Goal: Information Seeking & Learning: Check status

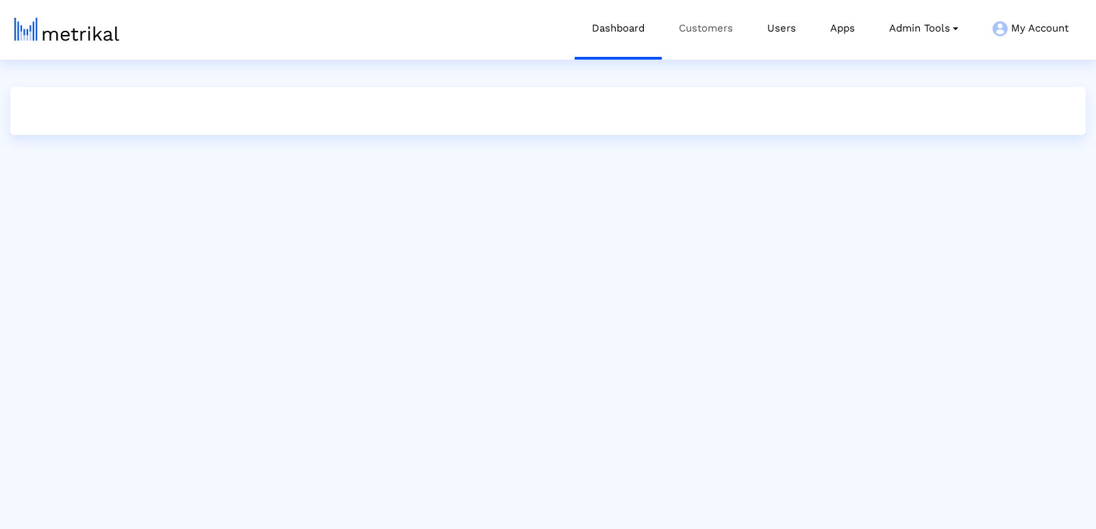
click at [688, 38] on link "Customers" at bounding box center [706, 28] width 88 height 57
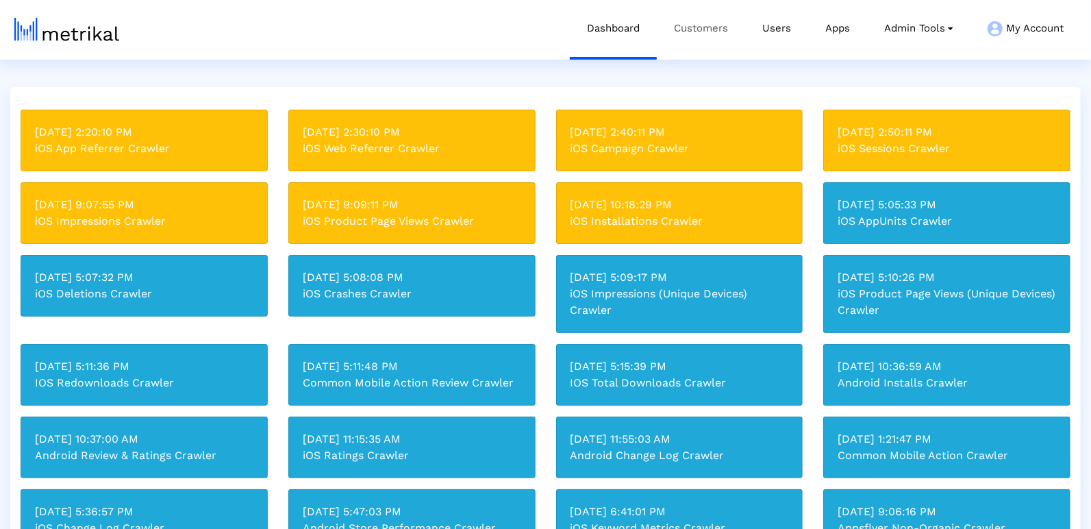
click at [709, 38] on link "Customers" at bounding box center [701, 28] width 88 height 57
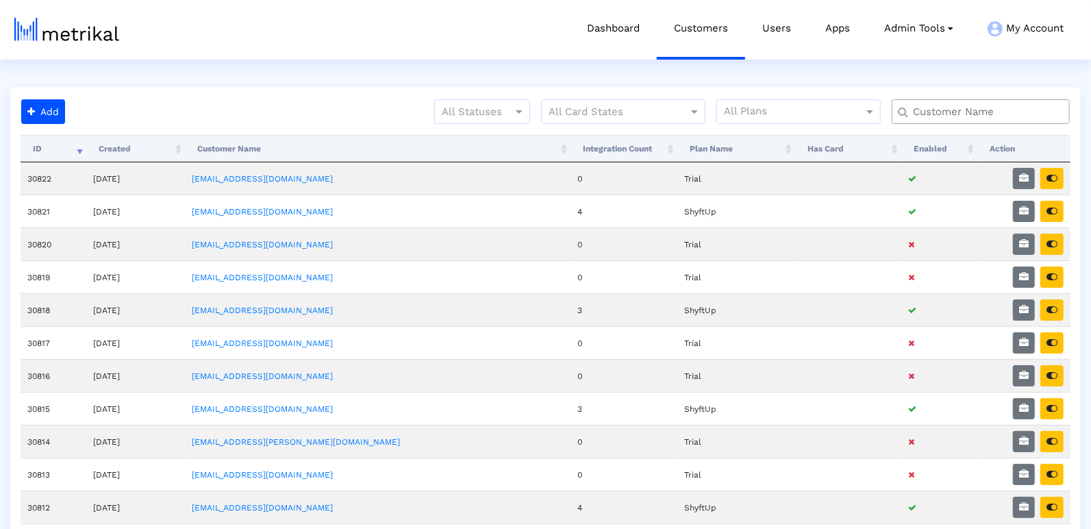
click at [952, 114] on input "text" at bounding box center [984, 112] width 161 height 14
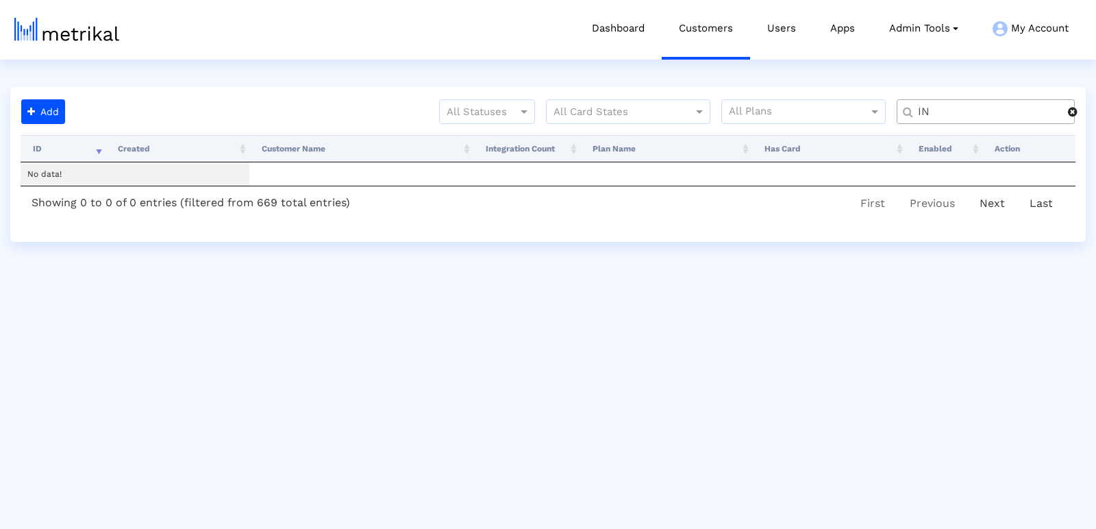
type input "İ"
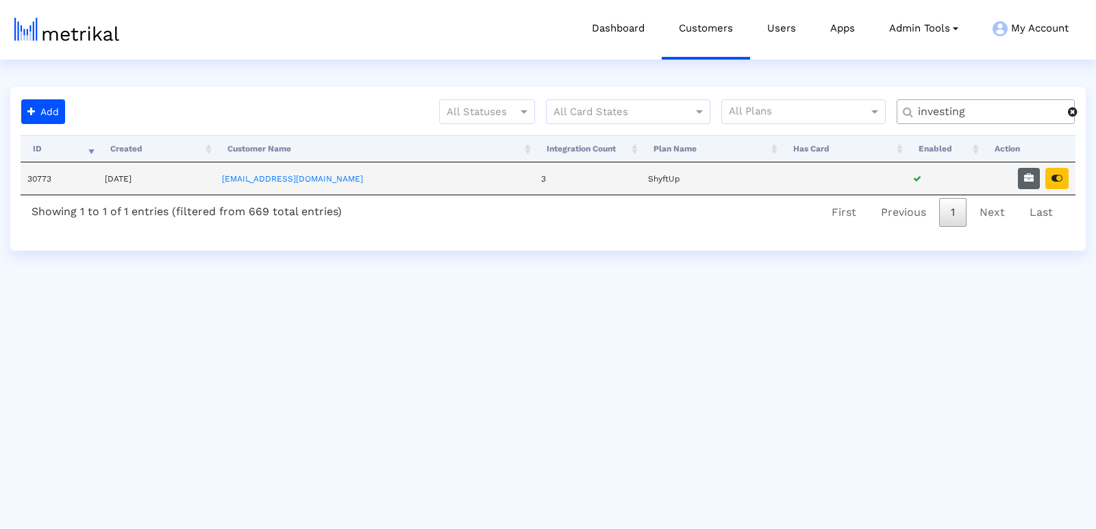
type input "investing"
click at [1030, 180] on icon "button" at bounding box center [1029, 178] width 10 height 10
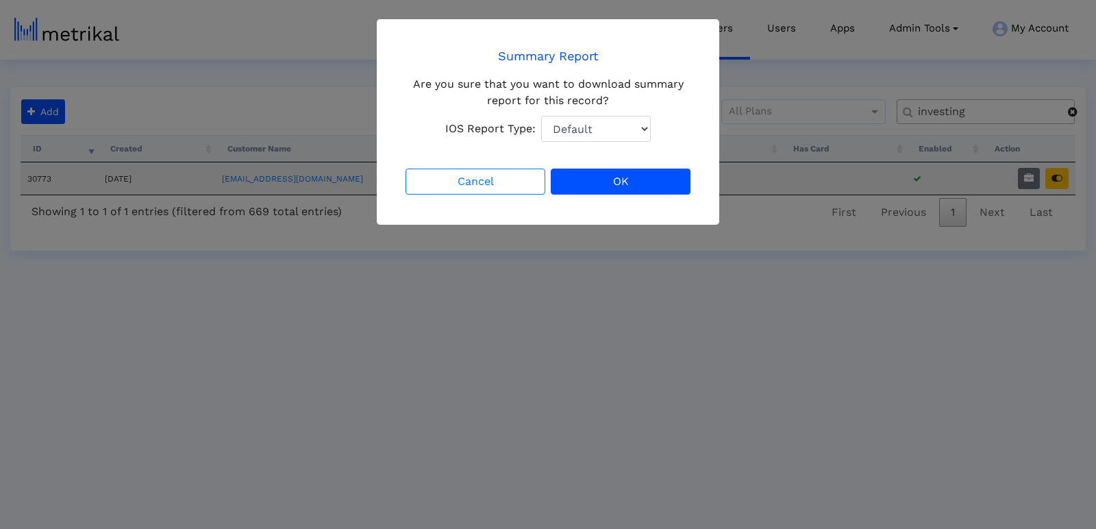
click at [609, 117] on select "Default Total Downloads New Downloads Redownloads" at bounding box center [596, 129] width 110 height 26
select select "1: 1"
click at [541, 116] on select "Default Total Downloads New Downloads Redownloads" at bounding box center [596, 129] width 110 height 26
click at [645, 186] on button "OK" at bounding box center [621, 182] width 140 height 26
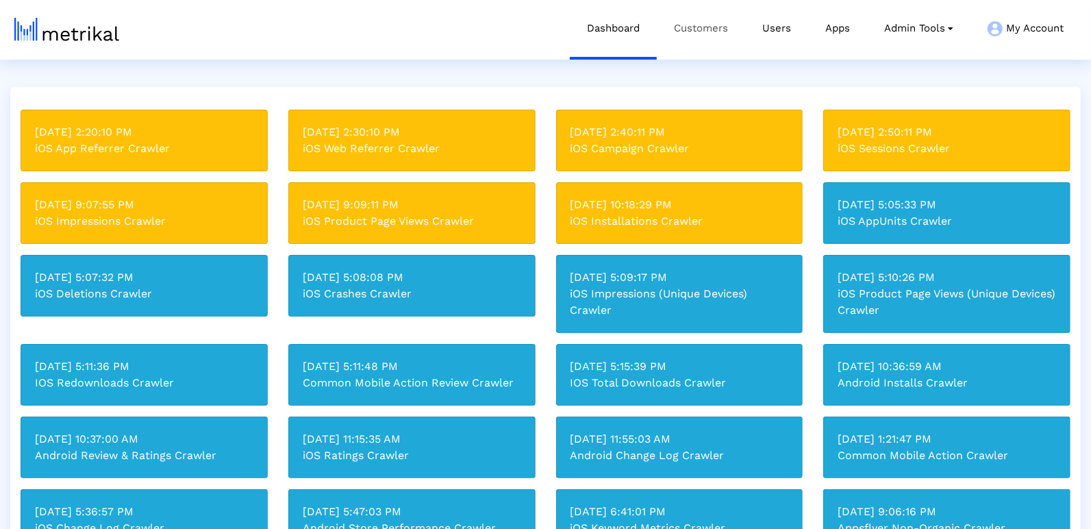
click at [691, 34] on link "Customers" at bounding box center [701, 28] width 88 height 57
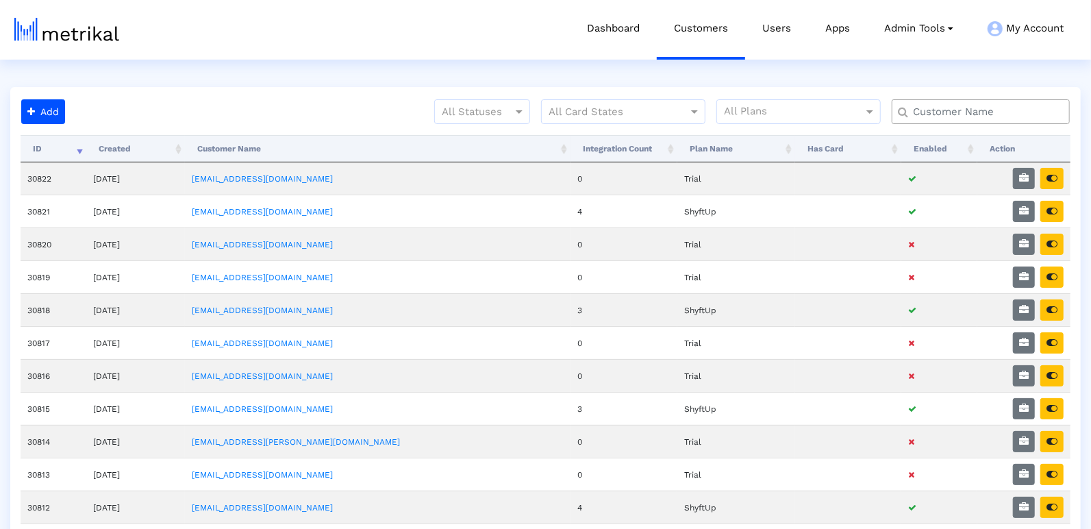
click at [913, 114] on input "text" at bounding box center [984, 112] width 161 height 14
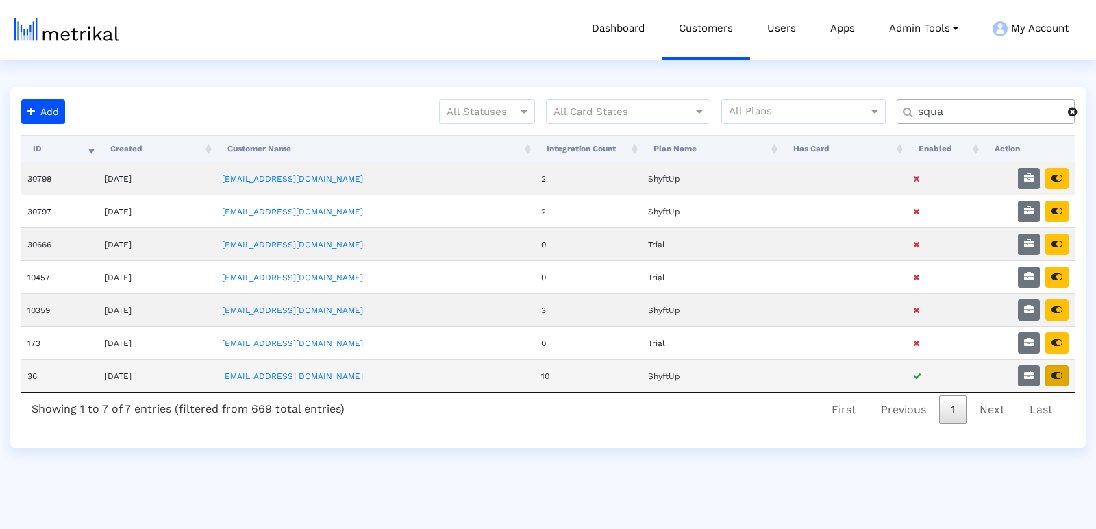
type input "squa"
click at [986, 375] on button "button" at bounding box center [1056, 375] width 23 height 21
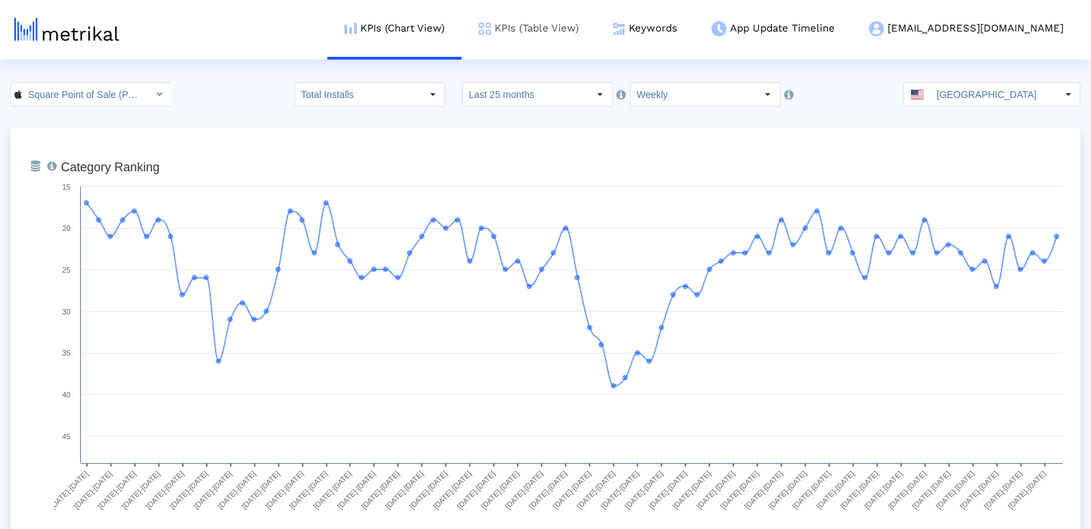
click at [595, 18] on link "KPIs (Table View)" at bounding box center [529, 28] width 134 height 57
click at [578, 23] on link "KPIs (Table View)" at bounding box center [529, 28] width 134 height 57
drag, startPoint x: 549, startPoint y: 96, endPoint x: 542, endPoint y: 101, distance: 8.9
click at [549, 97] on input "Last 25 months" at bounding box center [526, 94] width 126 height 23
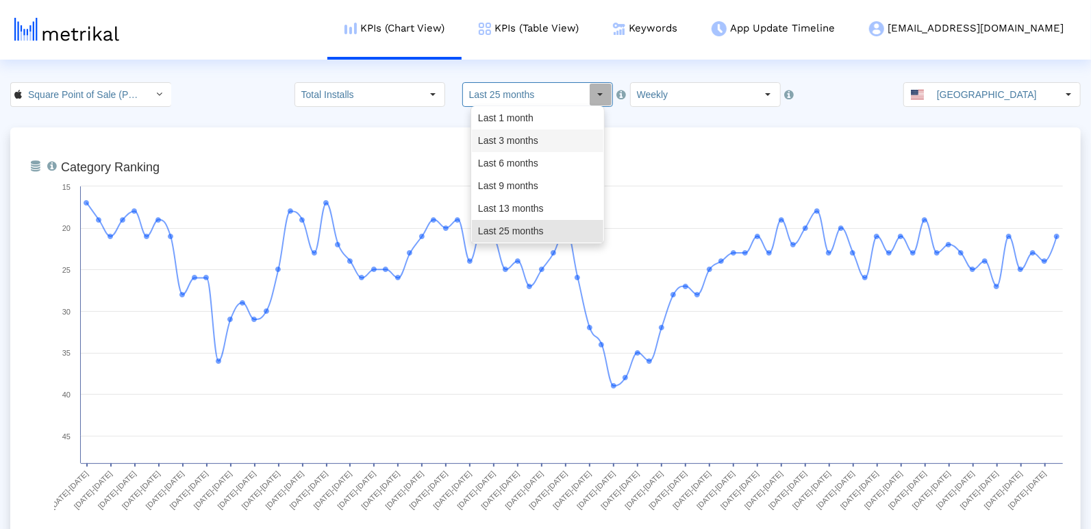
click at [515, 140] on div "Last 3 months" at bounding box center [538, 140] width 132 height 23
type input "Last 3 months"
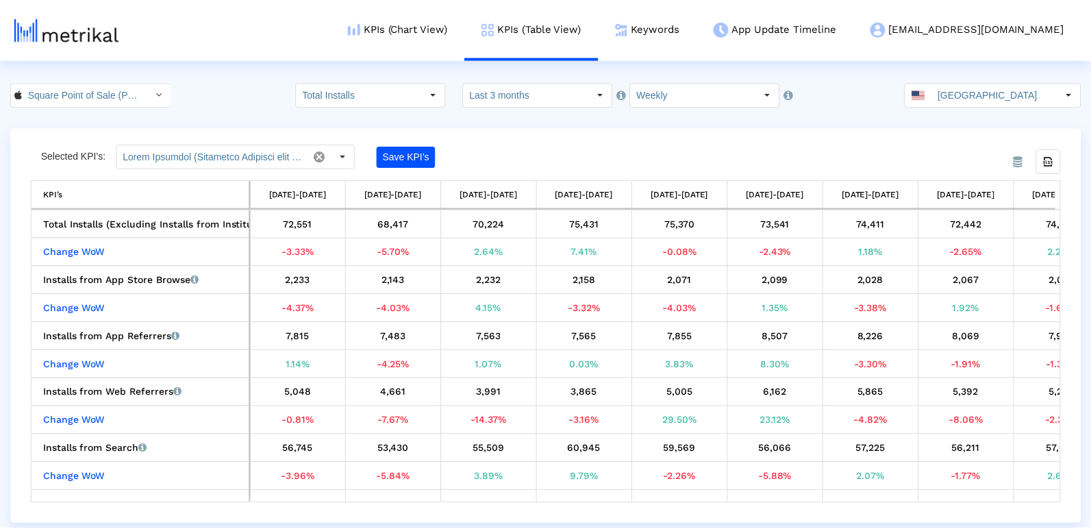
scroll to position [0, 436]
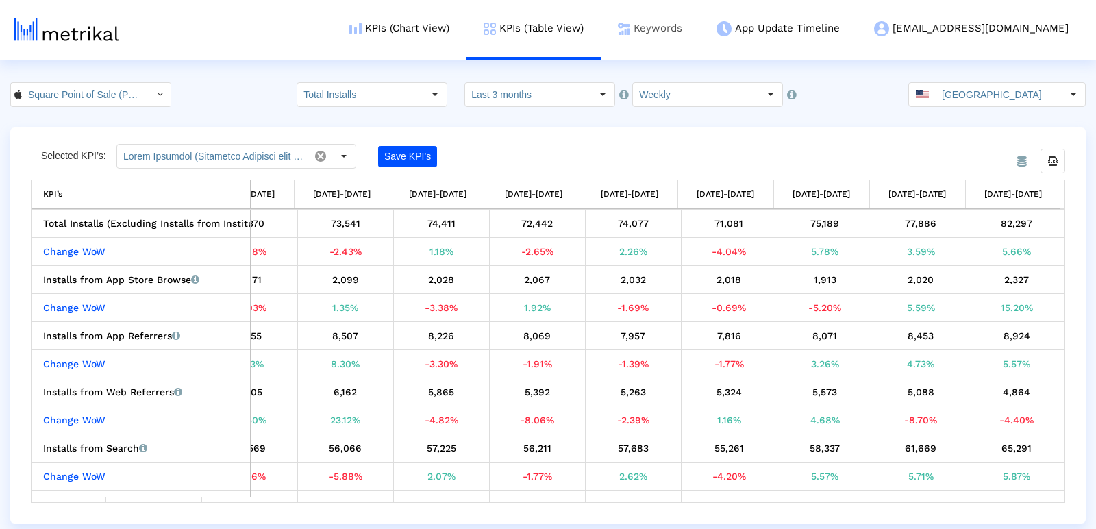
click at [674, 42] on link "Keywords" at bounding box center [650, 28] width 99 height 57
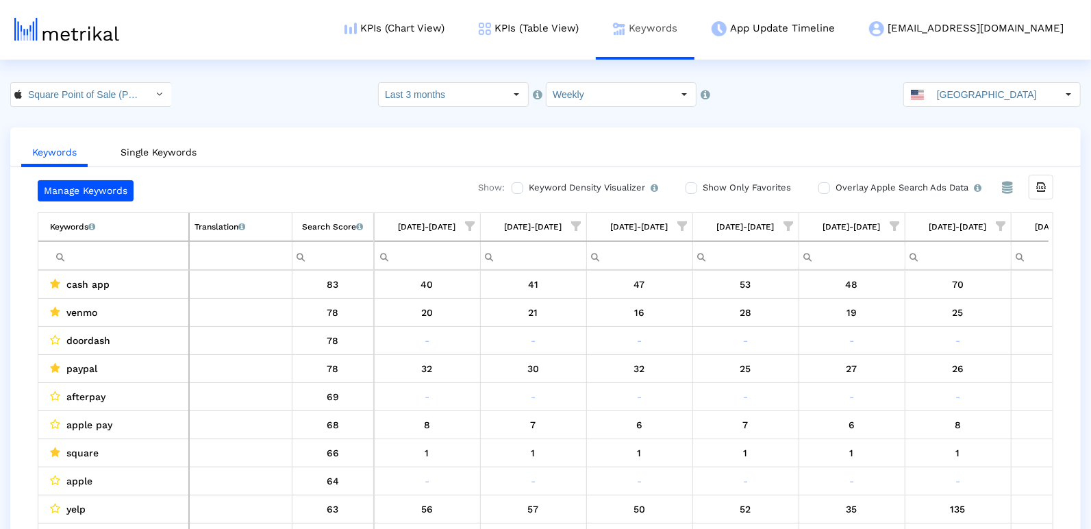
scroll to position [0, 704]
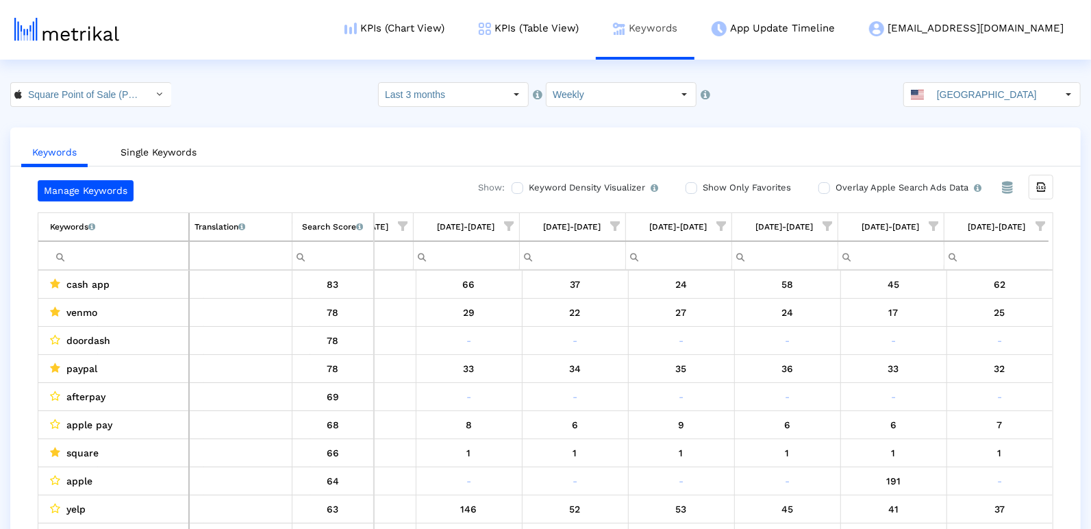
click at [695, 32] on link "Keywords" at bounding box center [645, 28] width 99 height 57
click at [149, 252] on input "Filter cell" at bounding box center [119, 256] width 138 height 23
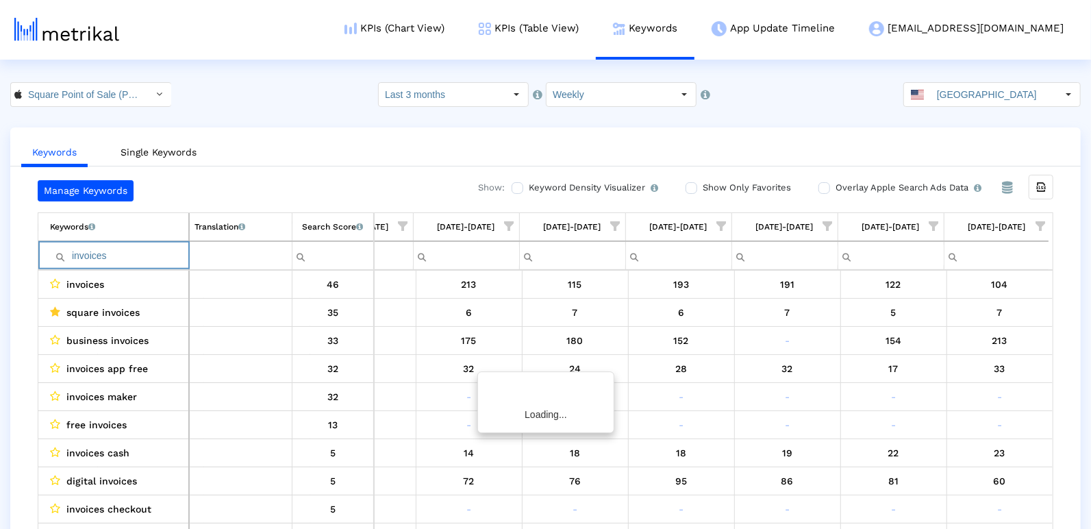
click at [722, 223] on span "Show filter options for column '08/24/25-08/30/25'" at bounding box center [722, 226] width 10 height 10
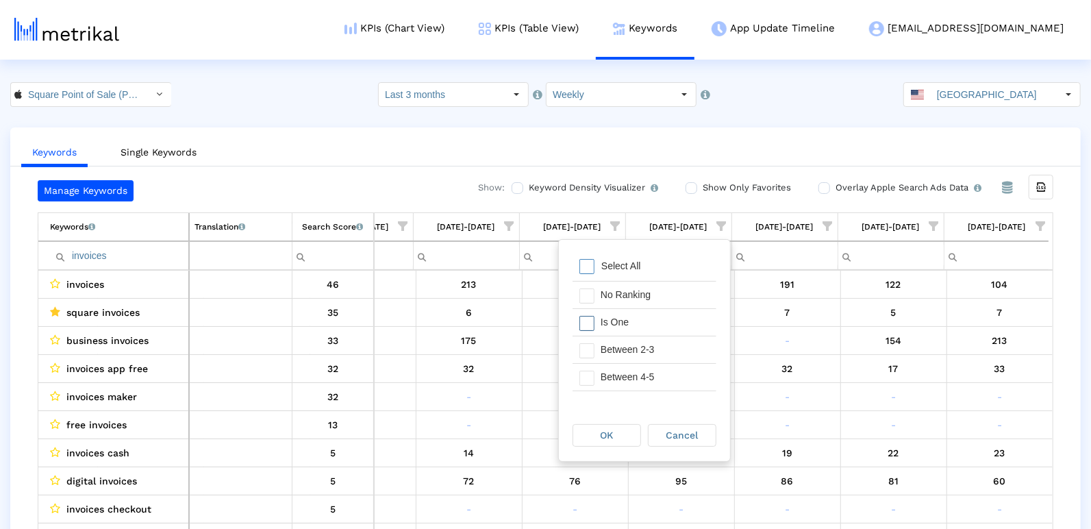
click at [636, 324] on div "Is One" at bounding box center [655, 322] width 123 height 27
click at [636, 342] on div "Between 2-3" at bounding box center [655, 349] width 123 height 27
click at [636, 379] on div "Between 4-5" at bounding box center [655, 377] width 123 height 27
click at [636, 377] on div "Between 6-10" at bounding box center [655, 385] width 123 height 27
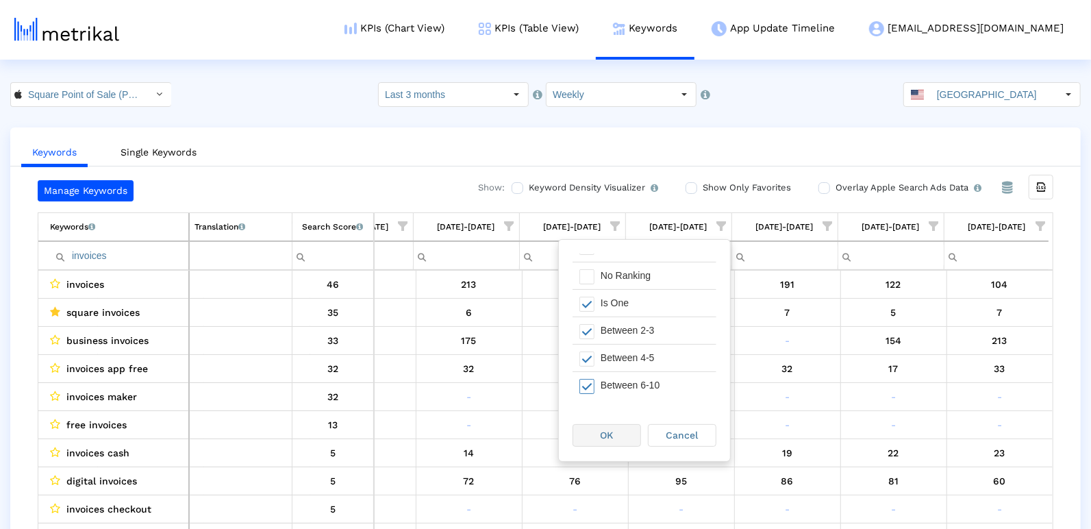
click at [615, 432] on div "OK" at bounding box center [606, 435] width 67 height 21
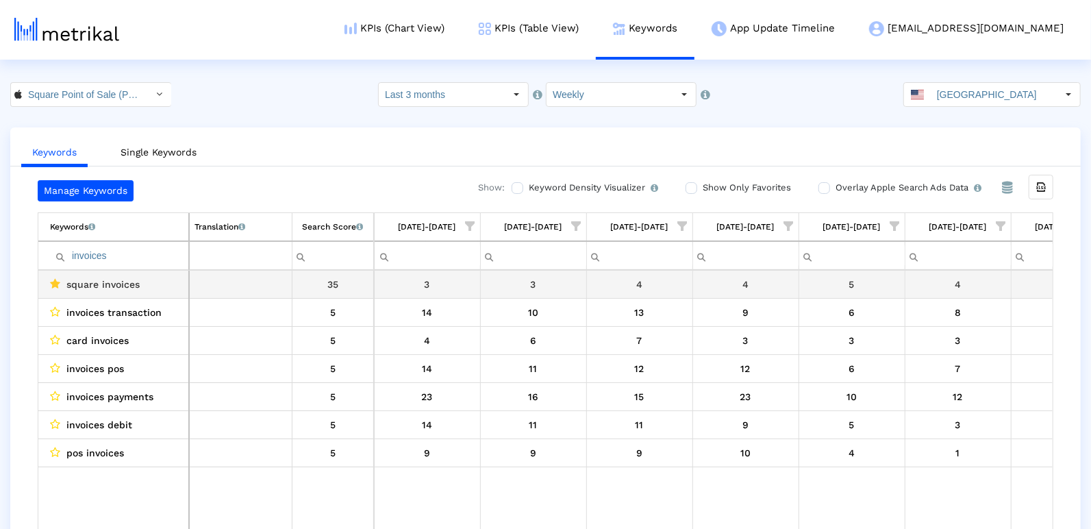
scroll to position [0, 3]
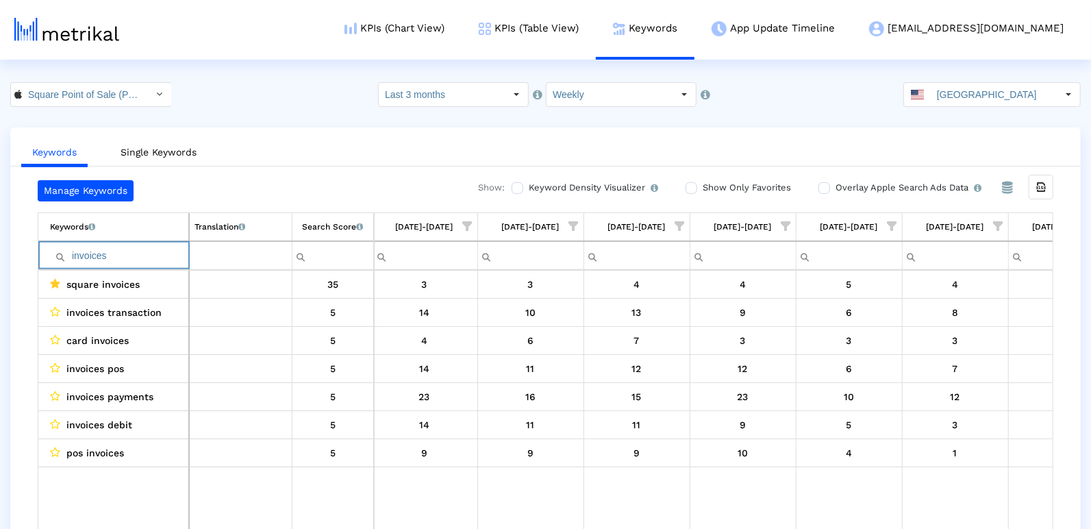
click at [151, 256] on input "invoices" at bounding box center [119, 256] width 138 height 23
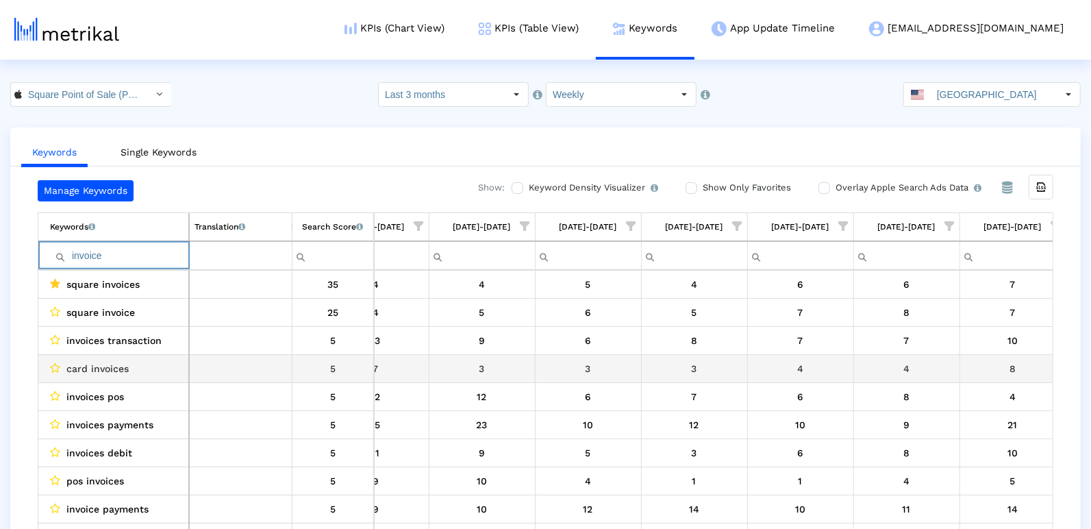
scroll to position [0, 232]
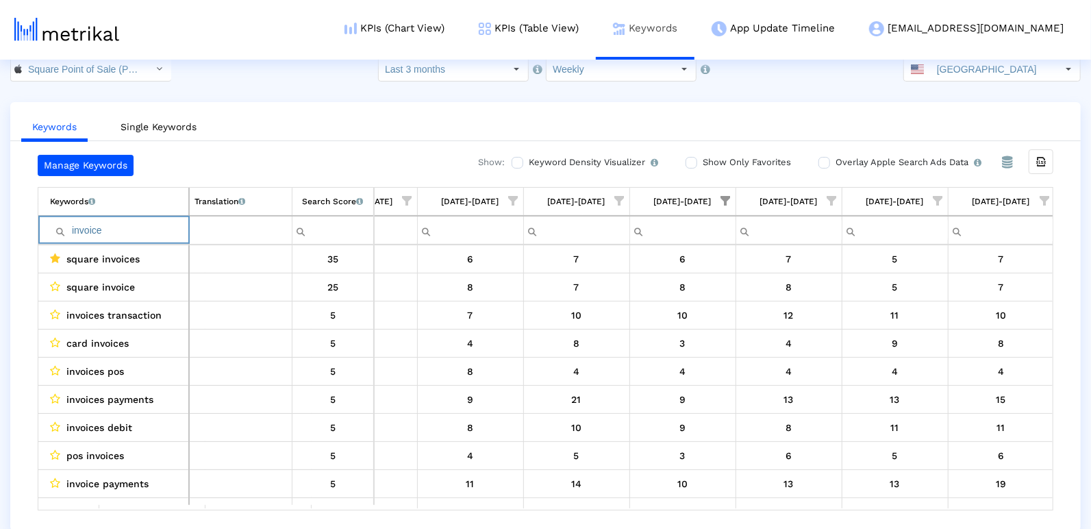
type input "invoice"
